Goal: Information Seeking & Learning: Check status

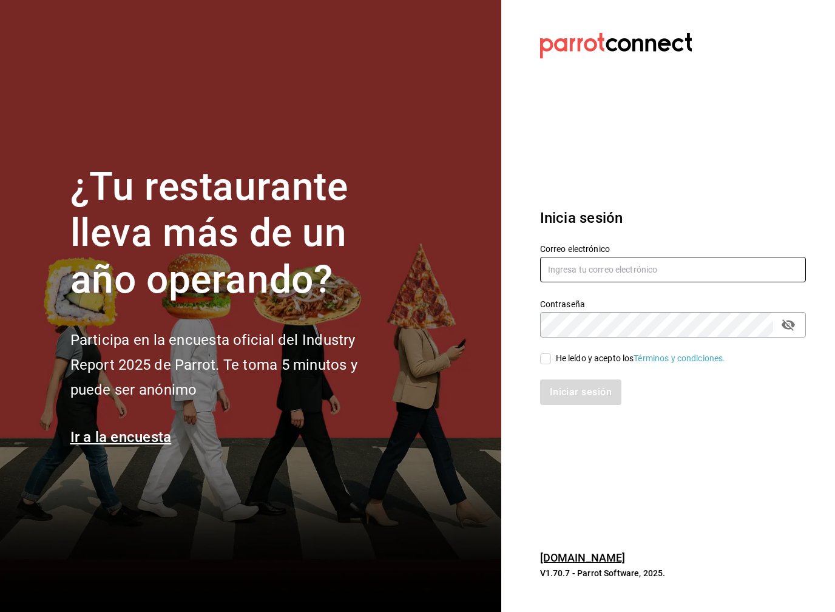
click at [572, 280] on input "text" at bounding box center [673, 269] width 266 height 25
type input "joseagustin.reyesc@hotmail.com"
click at [547, 357] on input "He leído y acepto los Términos y condiciones." at bounding box center [545, 358] width 11 height 11
checkbox input "true"
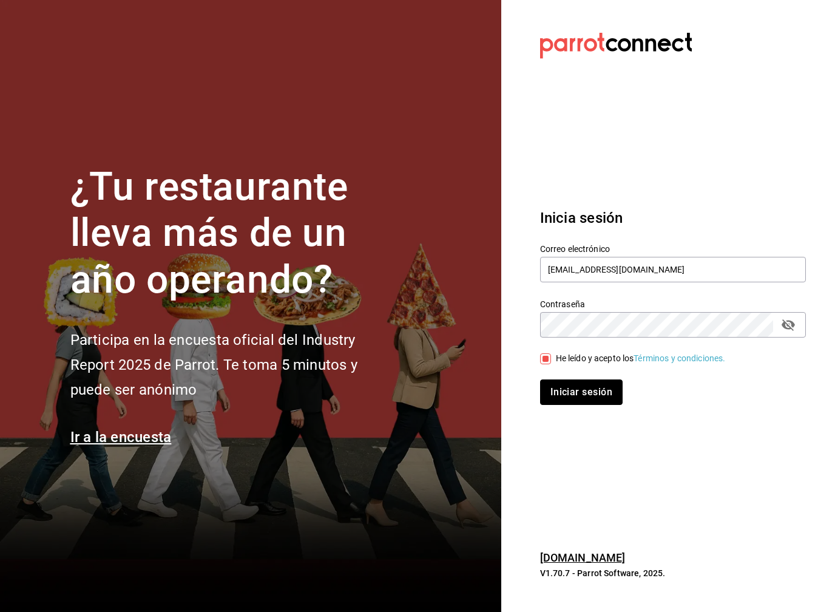
click at [569, 394] on button "Iniciar sesión" at bounding box center [581, 391] width 83 height 25
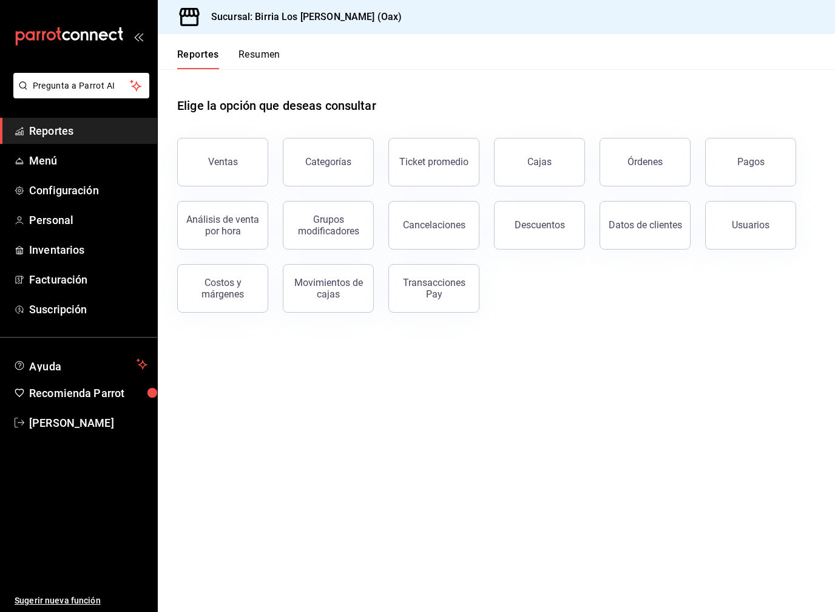
click at [254, 178] on button "Ventas" at bounding box center [222, 162] width 91 height 49
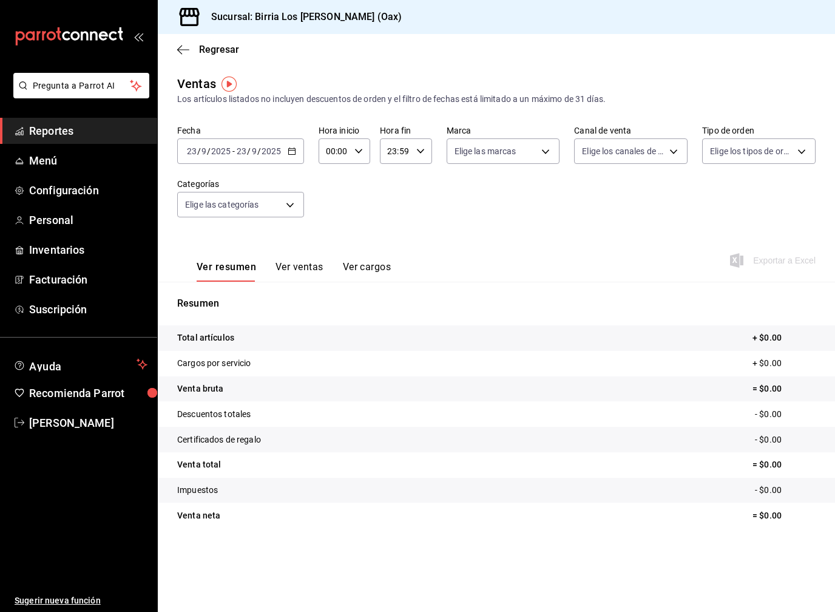
click at [279, 151] on input "2025" at bounding box center [271, 151] width 21 height 10
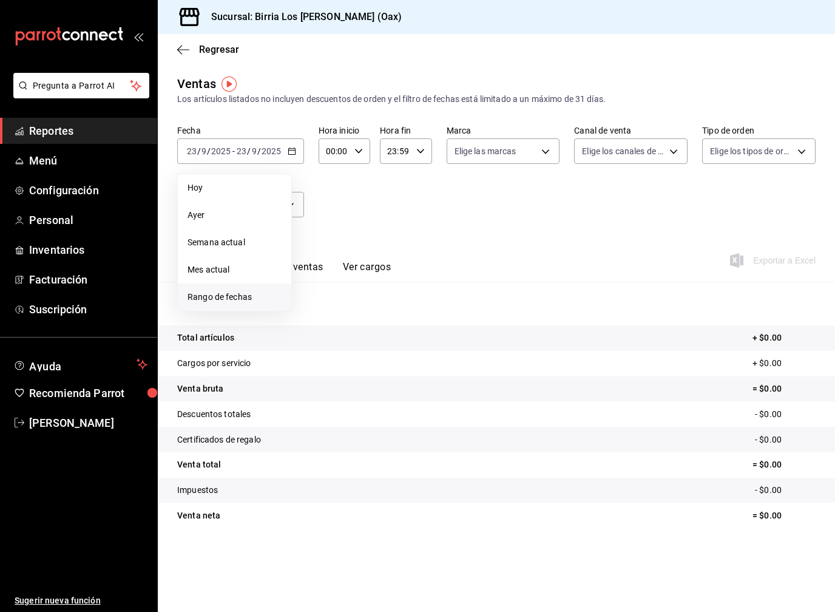
click at [244, 297] on span "Rango de fechas" at bounding box center [235, 297] width 94 height 13
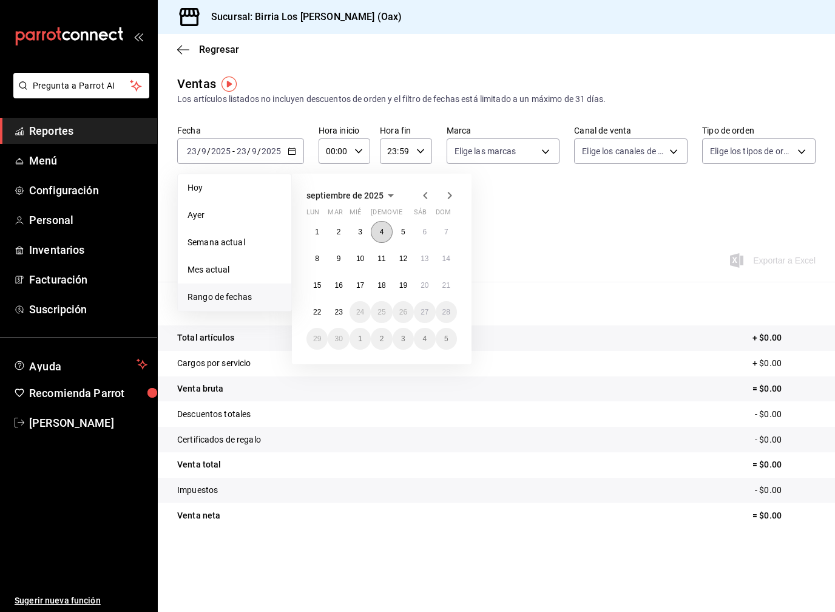
click at [378, 233] on button "4" at bounding box center [381, 232] width 21 height 22
click at [451, 232] on button "7" at bounding box center [446, 232] width 21 height 22
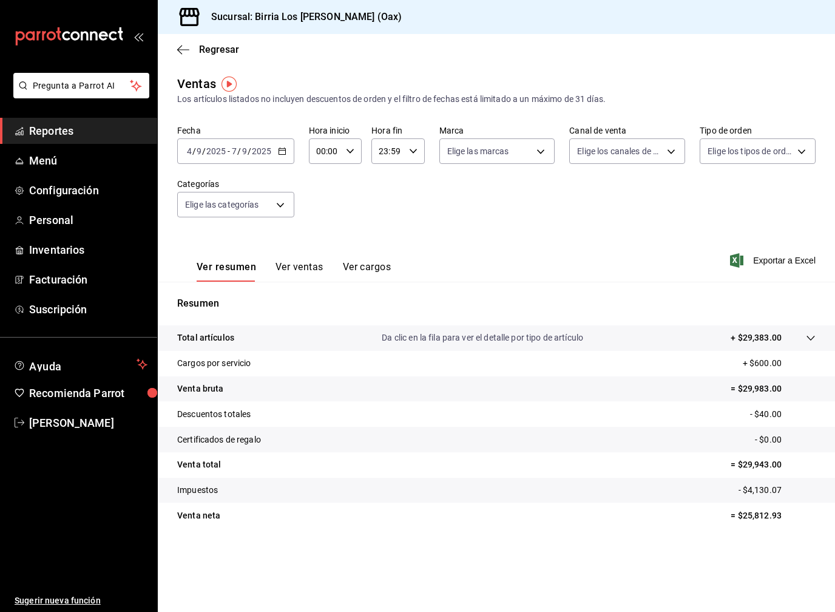
click at [303, 267] on button "Ver ventas" at bounding box center [299, 271] width 48 height 21
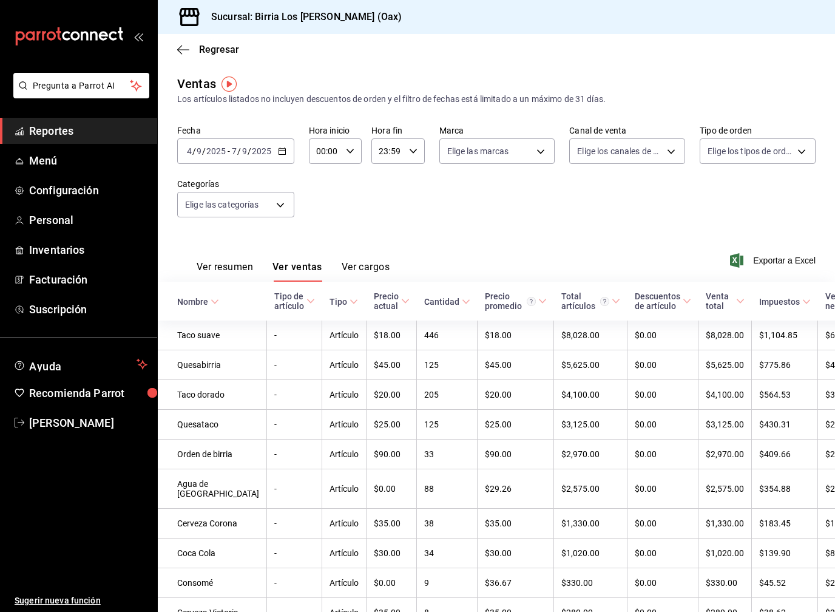
click at [227, 272] on button "Ver resumen" at bounding box center [225, 271] width 56 height 21
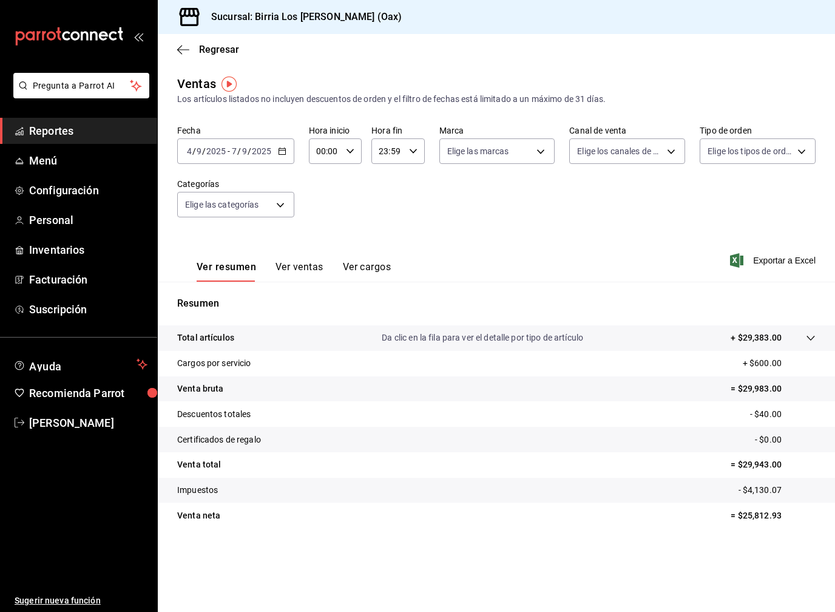
click at [738, 416] on tr "Descuentos totales - $40.00" at bounding box center [496, 413] width 677 height 25
click at [751, 416] on p "- $40.00" at bounding box center [783, 414] width 66 height 13
click at [84, 137] on span "Reportes" at bounding box center [88, 131] width 118 height 16
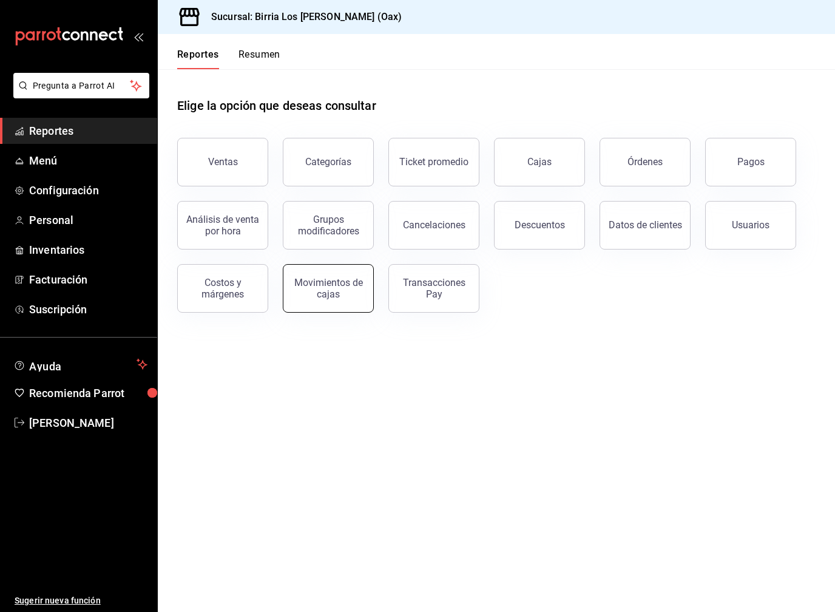
click at [319, 286] on div "Movimientos de cajas" at bounding box center [328, 288] width 75 height 23
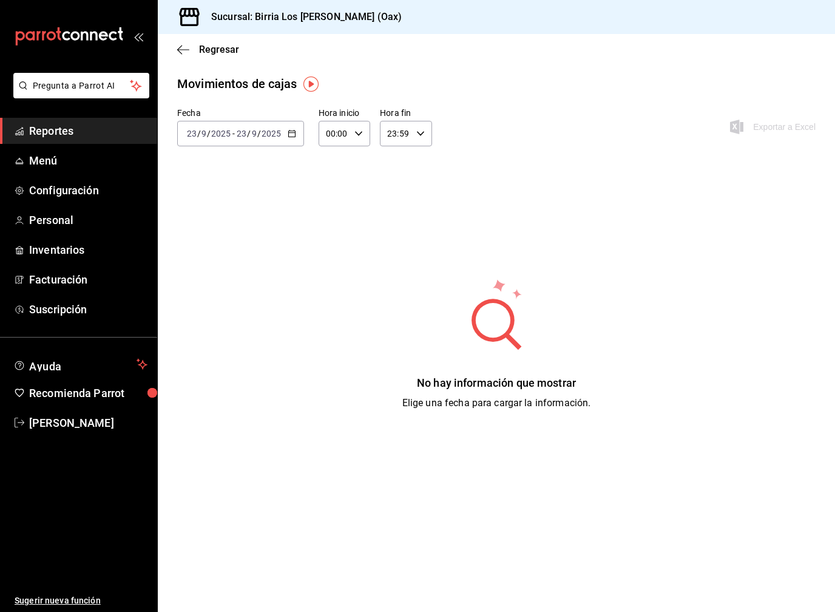
click at [285, 138] on div "[DATE] [DATE] - [DATE] [DATE]" at bounding box center [240, 133] width 127 height 25
click at [244, 312] on span "Rango de fechas" at bounding box center [235, 306] width 94 height 13
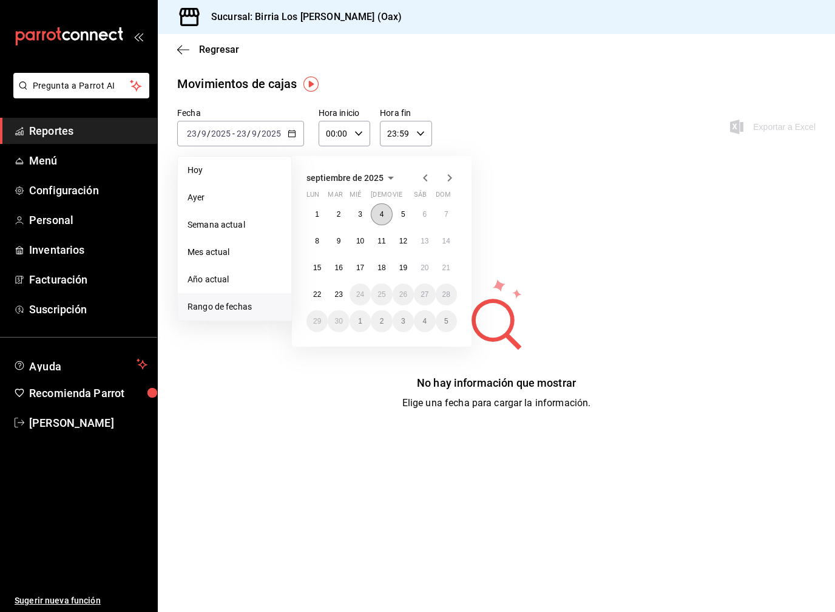
click at [387, 213] on button "4" at bounding box center [381, 214] width 21 height 22
click at [451, 218] on button "7" at bounding box center [446, 214] width 21 height 22
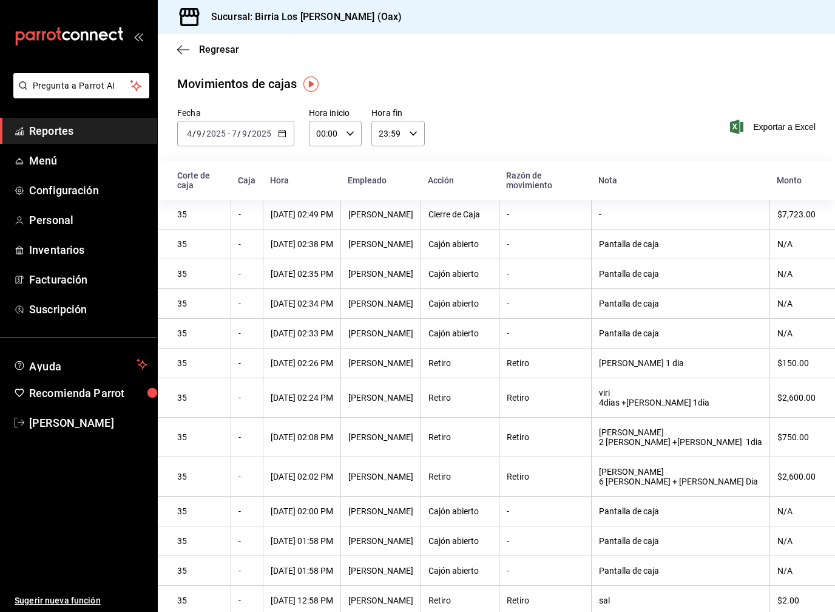
click at [275, 141] on div "[DATE] [DATE] - [DATE] [DATE]" at bounding box center [235, 133] width 117 height 25
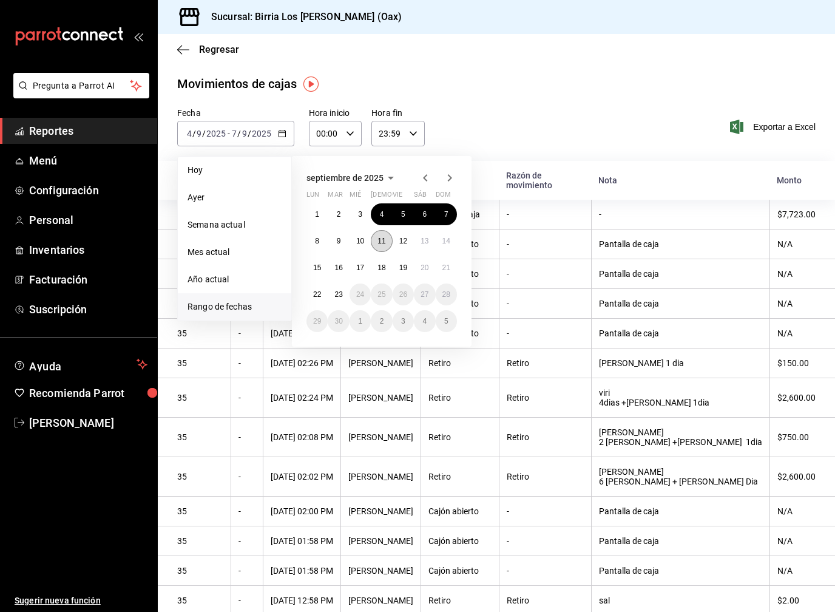
click at [382, 237] on abbr "11" at bounding box center [381, 241] width 8 height 8
click at [317, 268] on abbr "15" at bounding box center [317, 267] width 8 height 8
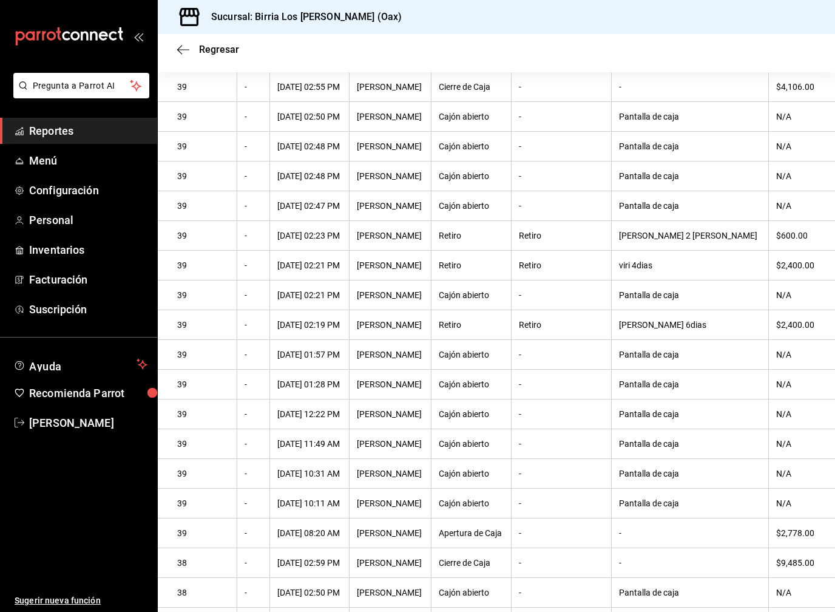
scroll to position [117, 0]
